Goal: Communication & Community: Answer question/provide support

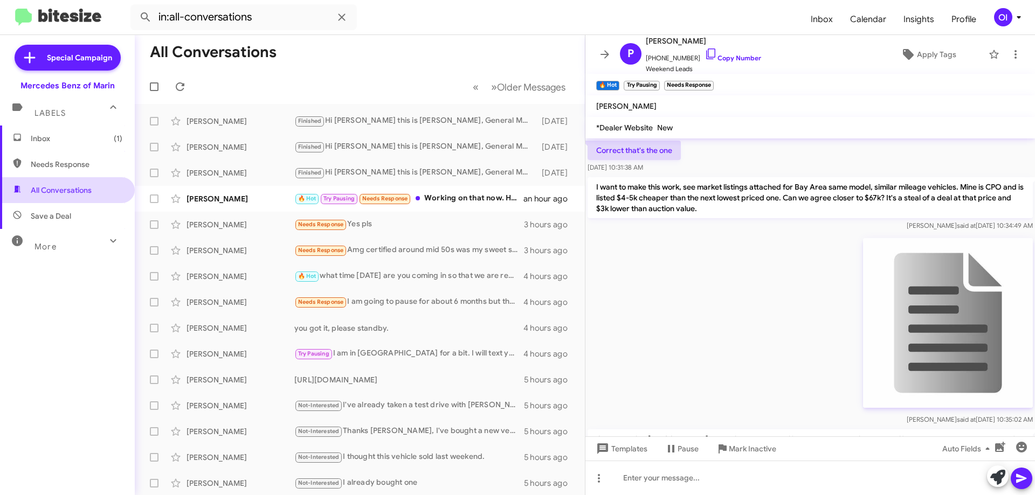
scroll to position [808, 0]
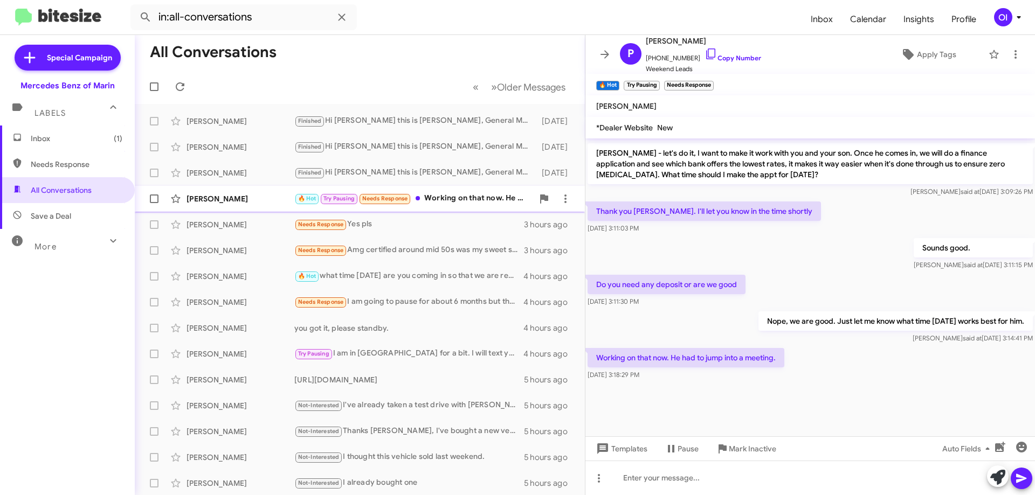
click at [394, 196] on span "Needs Response" at bounding box center [385, 198] width 46 height 7
drag, startPoint x: 754, startPoint y: 375, endPoint x: 729, endPoint y: 301, distance: 78.6
click at [729, 301] on div "[DATE] 3:11:30 PM" at bounding box center [666, 301] width 158 height 11
drag, startPoint x: 724, startPoint y: 313, endPoint x: 760, endPoint y: 369, distance: 66.7
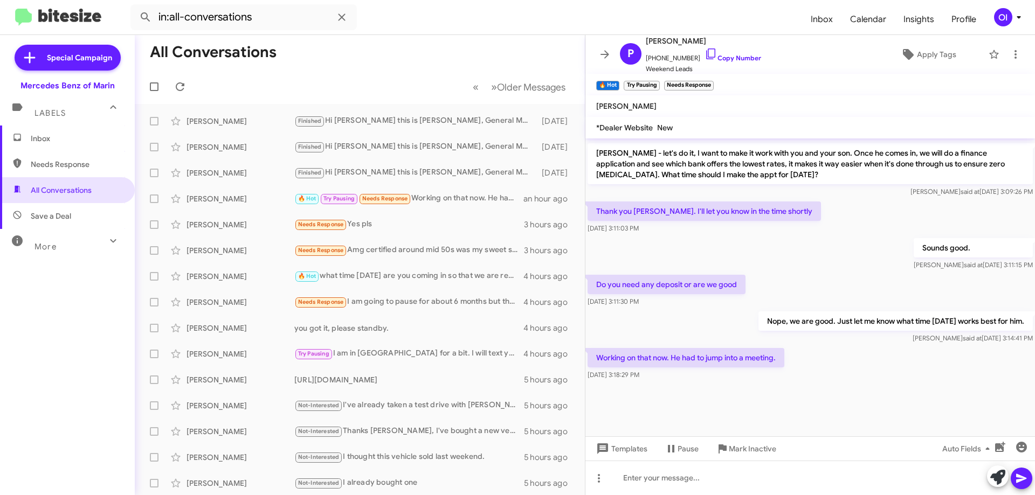
click at [760, 369] on div "Working on that now. He had to jump into a meeting. [DATE] 3:18:29 PM" at bounding box center [685, 364] width 197 height 32
click at [48, 139] on span "Inbox" at bounding box center [77, 138] width 92 height 11
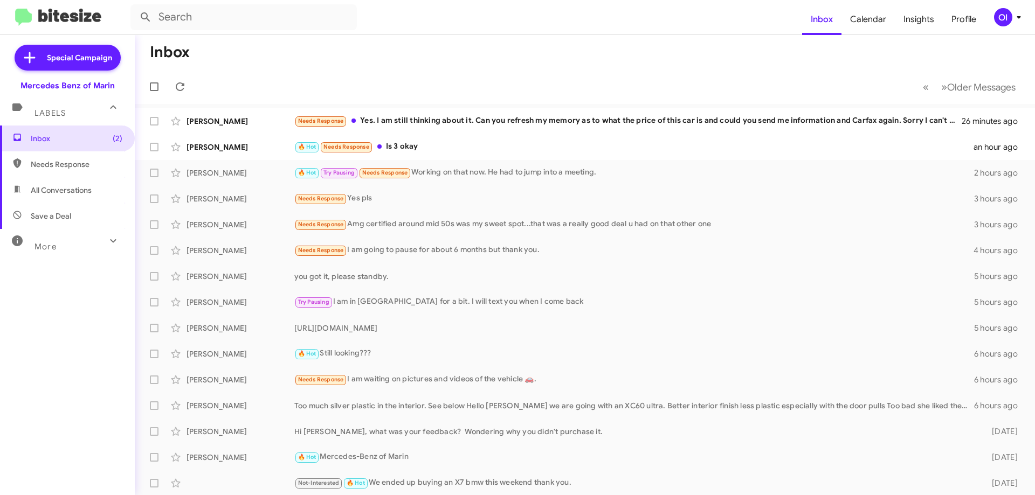
click at [87, 181] on span "All Conversations" at bounding box center [67, 190] width 135 height 26
type input "in:all-conversations"
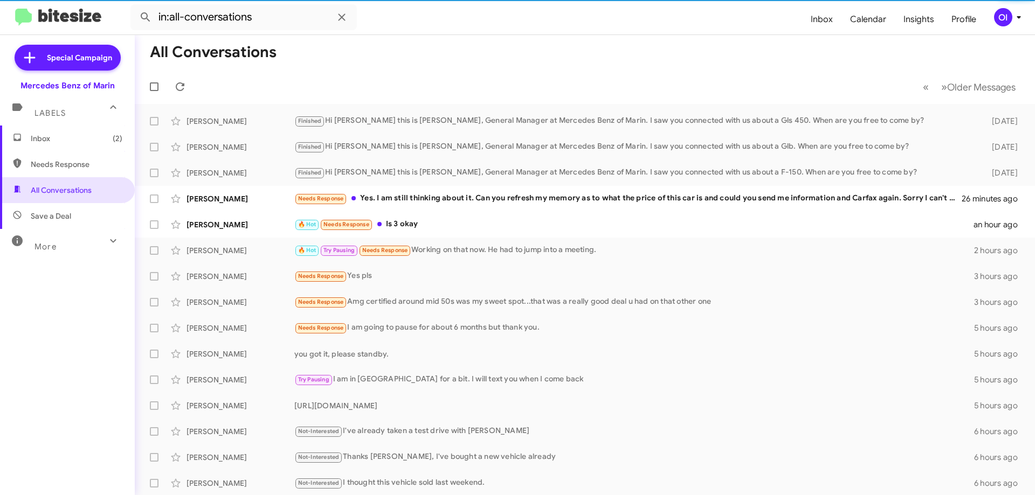
click at [68, 142] on span "Inbox (2)" at bounding box center [77, 138] width 92 height 11
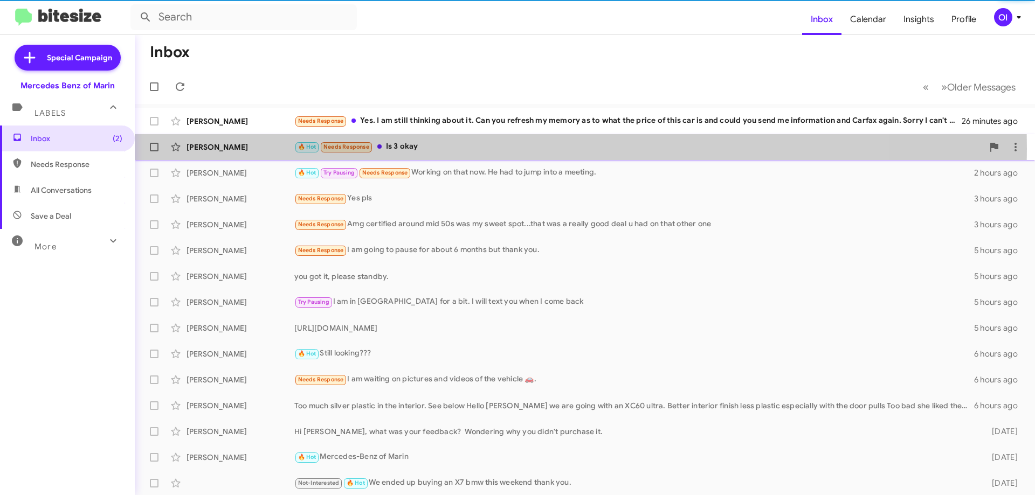
click at [410, 149] on div "🔥 Hot Needs Response Is 3 okay" at bounding box center [638, 147] width 689 height 12
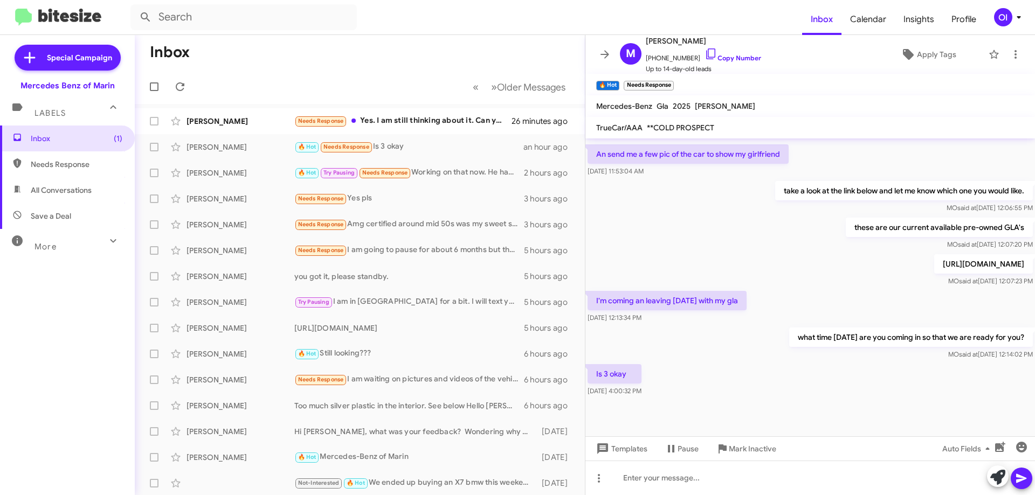
scroll to position [285, 0]
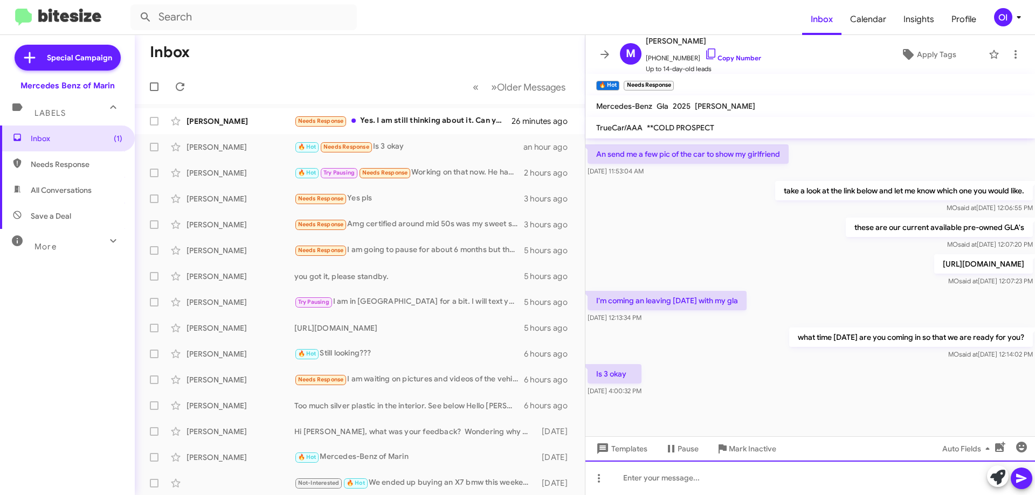
click at [719, 481] on div at bounding box center [809, 478] width 449 height 34
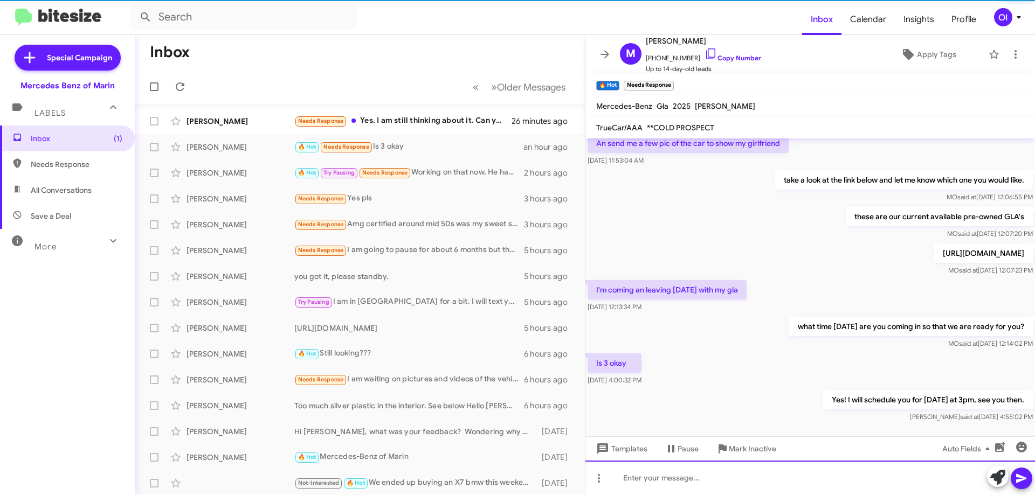
scroll to position [0, 0]
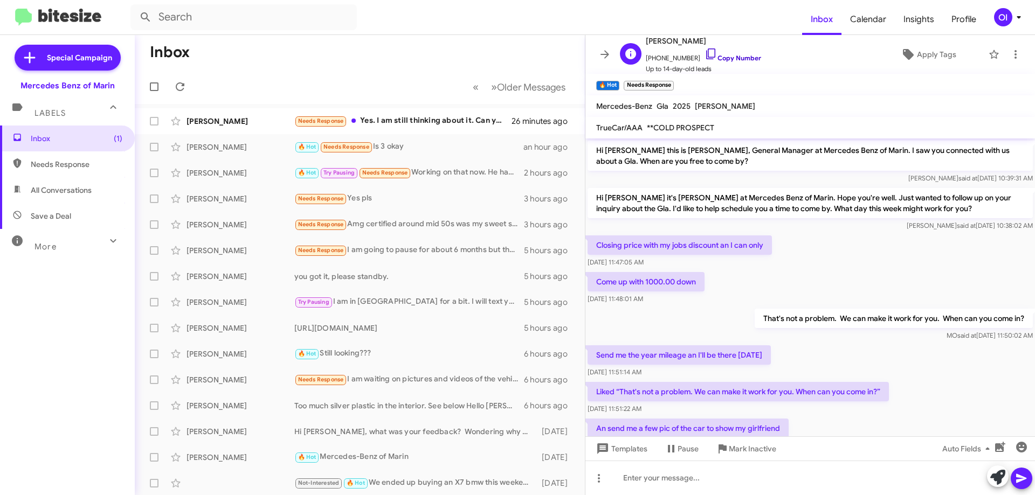
click at [726, 59] on link "Copy Number" at bounding box center [732, 58] width 57 height 8
click at [365, 119] on div "Needs Response Yes. I am still thinking about it. Can you refresh my memory as …" at bounding box center [413, 121] width 239 height 12
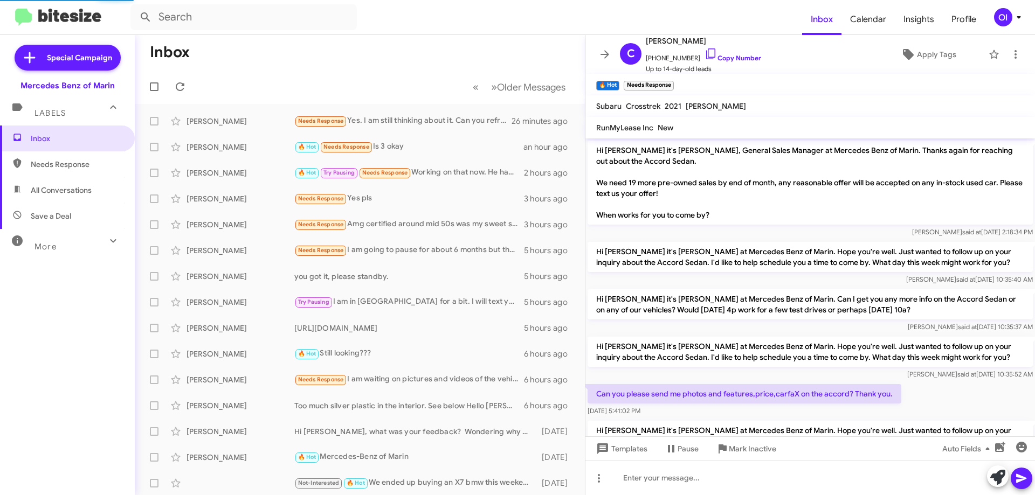
scroll to position [96, 0]
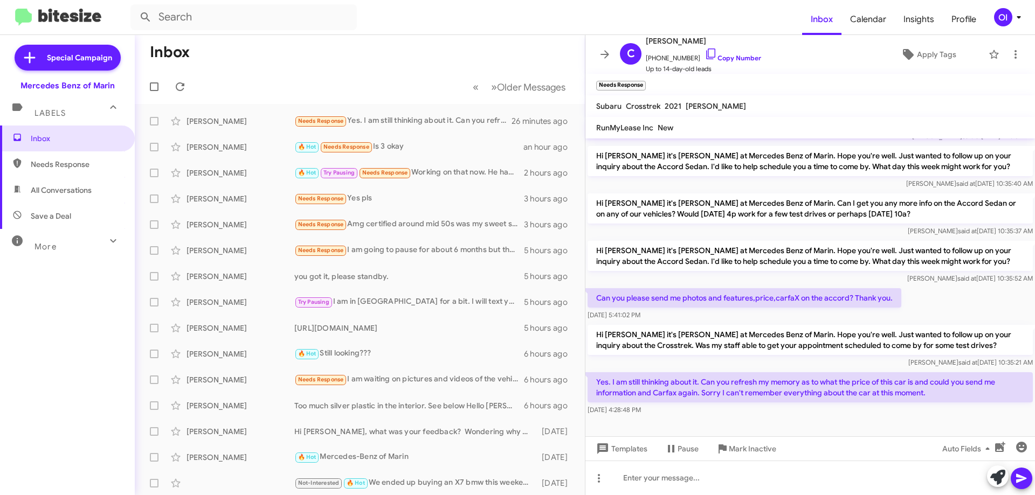
drag, startPoint x: 698, startPoint y: 410, endPoint x: 689, endPoint y: 349, distance: 61.1
click at [689, 351] on div "Hi [PERSON_NAME] it's [PERSON_NAME], General Sales Manager at Mercedes Benz of …" at bounding box center [809, 230] width 449 height 375
click at [689, 349] on p "Hi [PERSON_NAME] it's [PERSON_NAME] at Mercedes Benz of Marin. Hope you're well…" at bounding box center [809, 340] width 445 height 30
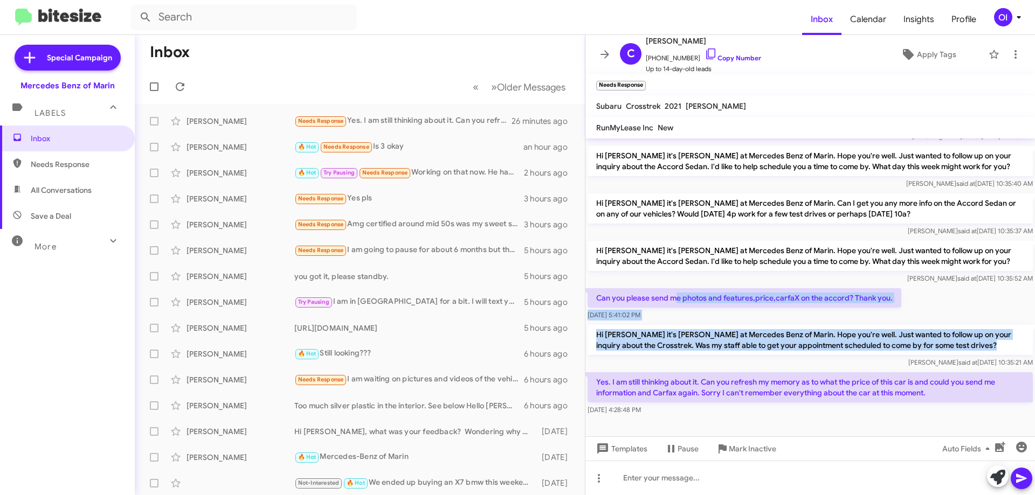
drag, startPoint x: 673, startPoint y: 301, endPoint x: 716, endPoint y: 398, distance: 105.9
click at [716, 398] on div "Hi [PERSON_NAME] it's [PERSON_NAME], General Sales Manager at Mercedes Benz of …" at bounding box center [809, 230] width 449 height 375
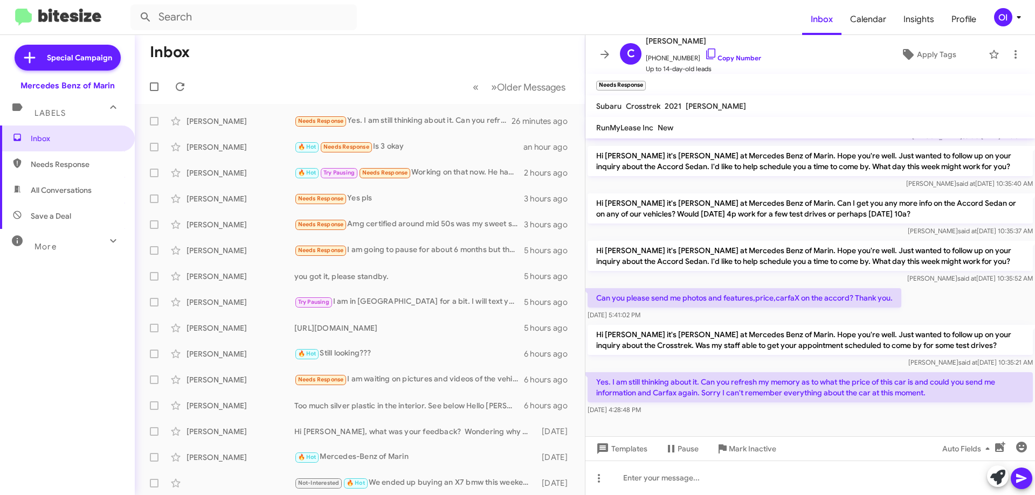
click at [718, 402] on p "Yes. I am still thinking about it. Can you refresh my memory as to what the pri…" at bounding box center [809, 387] width 445 height 30
click at [726, 60] on link "Copy Number" at bounding box center [732, 58] width 57 height 8
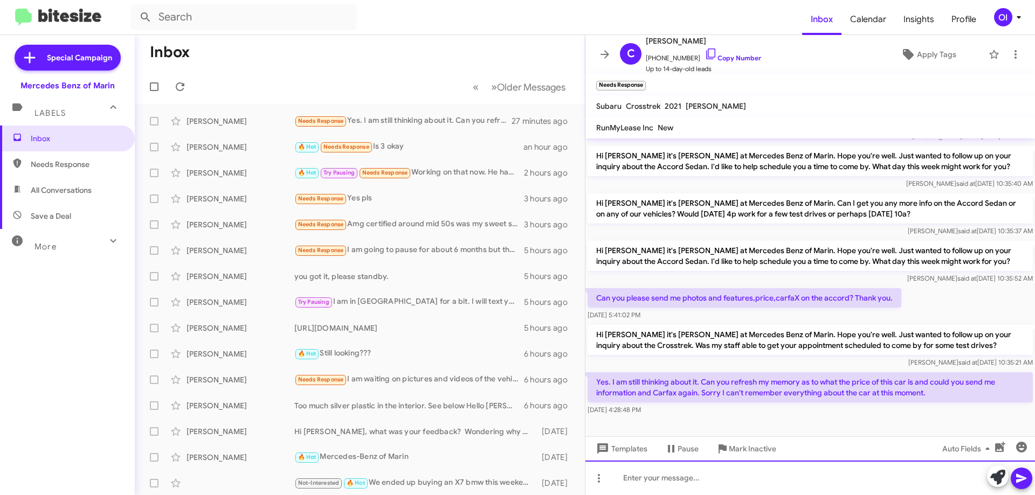
click at [710, 474] on div at bounding box center [809, 478] width 449 height 34
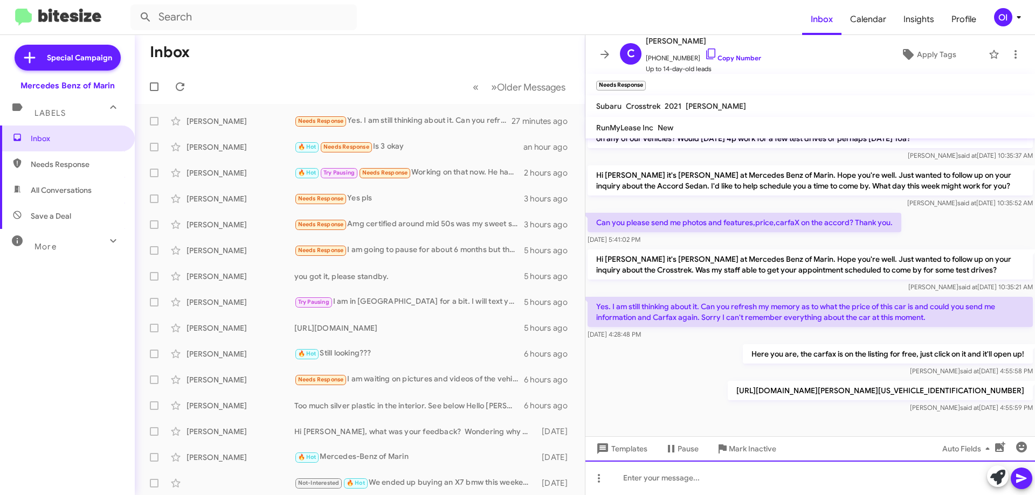
scroll to position [175, 0]
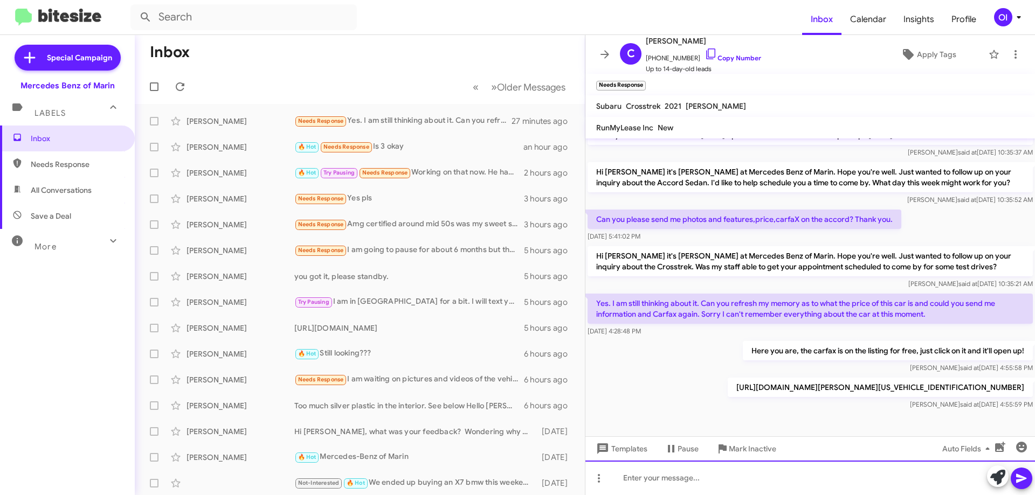
click at [646, 476] on div at bounding box center [809, 478] width 449 height 34
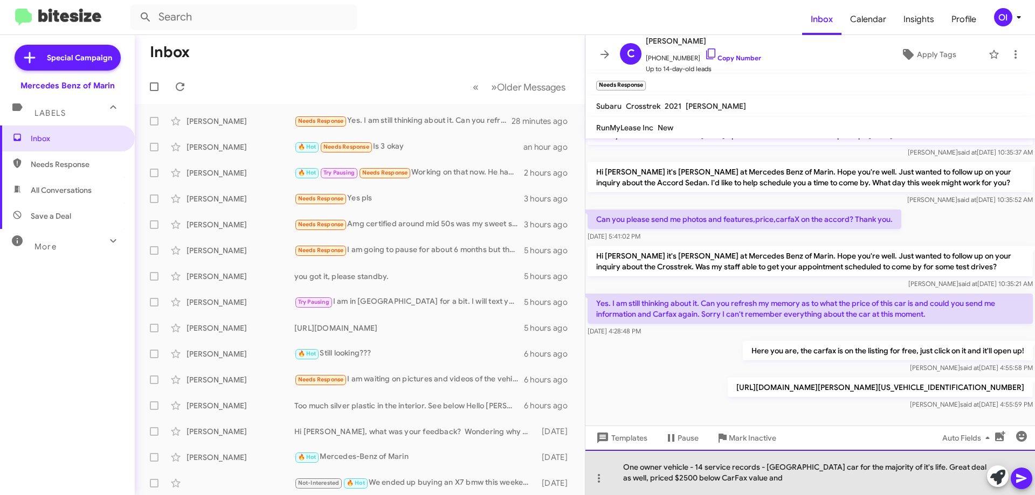
click at [846, 479] on div "One owner vehicle - 14 service records - [GEOGRAPHIC_DATA] car for the majority…" at bounding box center [809, 472] width 449 height 45
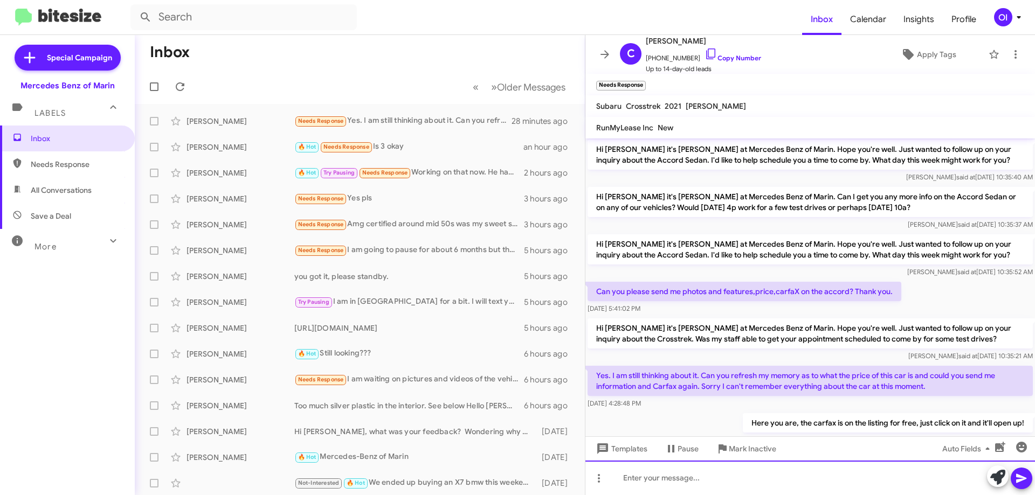
scroll to position [0, 0]
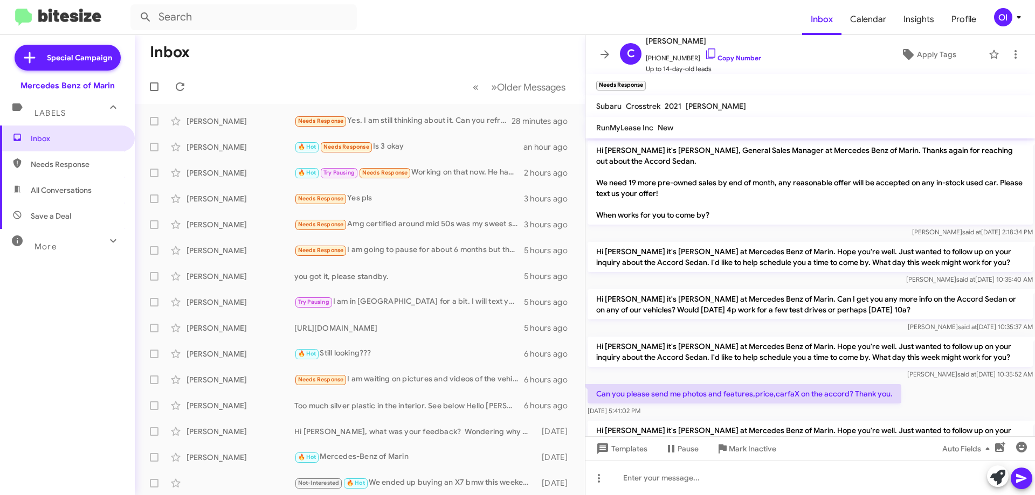
click at [52, 193] on span "All Conversations" at bounding box center [61, 190] width 61 height 11
type input "in:all-conversations"
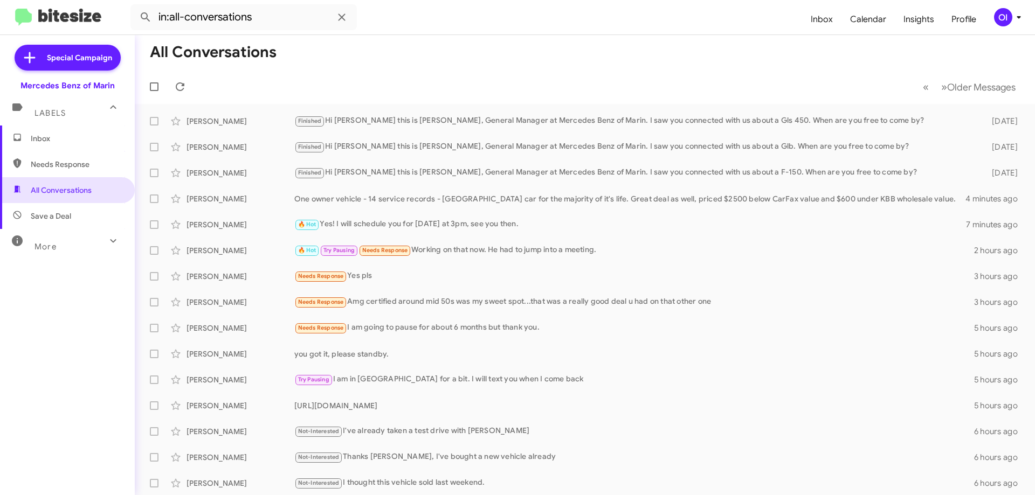
click at [58, 138] on span "Inbox" at bounding box center [77, 138] width 92 height 11
